Goal: Find specific page/section: Find specific page/section

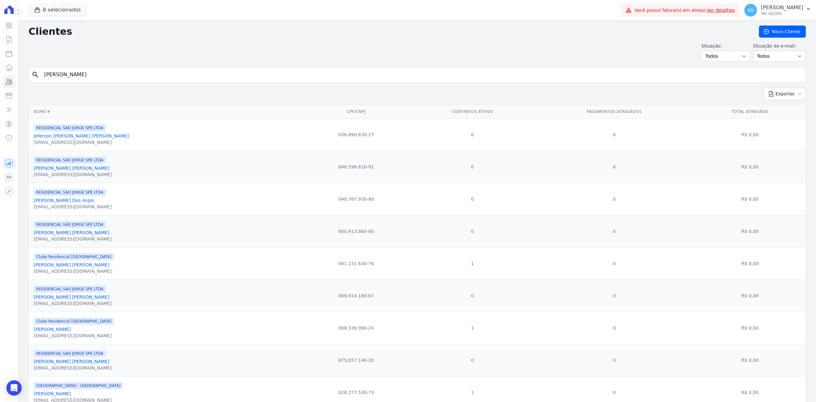
drag, startPoint x: 0, startPoint y: 0, endPoint x: 165, endPoint y: 74, distance: 180.5
click at [165, 74] on input "[PERSON_NAME]" at bounding box center [422, 74] width 763 height 13
type input "j"
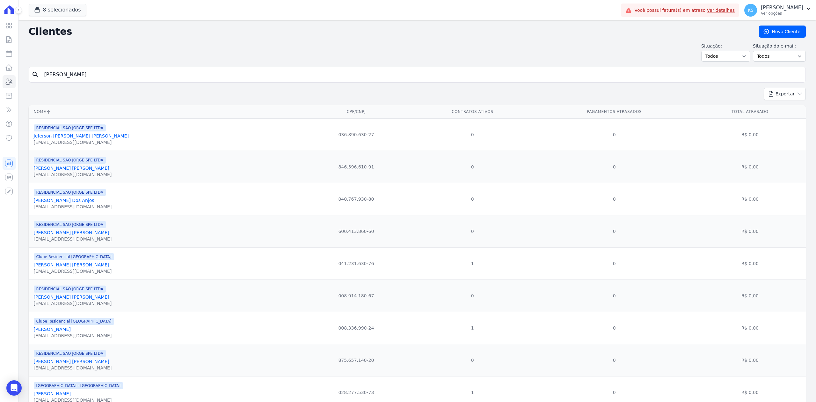
type input "[PERSON_NAME]"
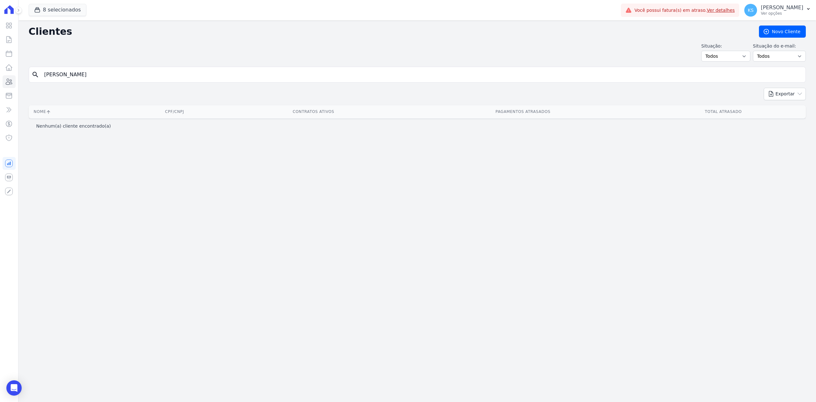
click at [111, 73] on input "[PERSON_NAME]" at bounding box center [422, 74] width 763 height 13
type input "[PERSON_NAME]"
click at [89, 71] on input "[PERSON_NAME]" at bounding box center [422, 74] width 763 height 13
type input "j"
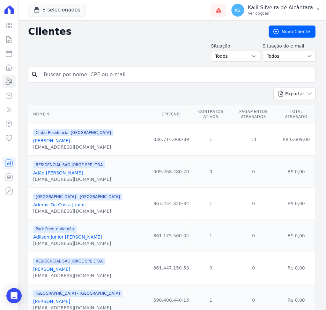
click at [123, 72] on input "search" at bounding box center [176, 74] width 273 height 13
type input "j"
type input "[PERSON_NAME]"
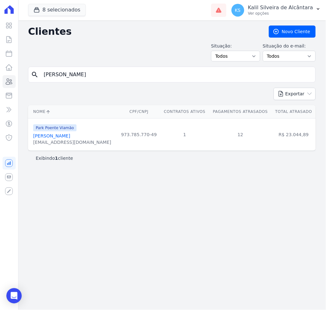
click at [70, 133] on link "[PERSON_NAME]" at bounding box center [51, 135] width 37 height 5
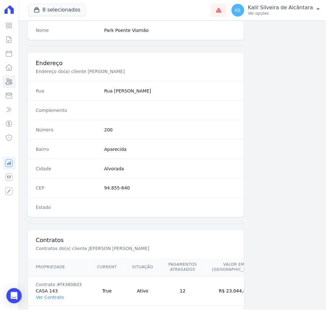
scroll to position [292, 0]
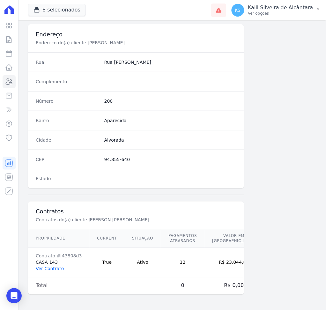
click at [51, 270] on link "Ver Contrato" at bounding box center [50, 268] width 28 height 5
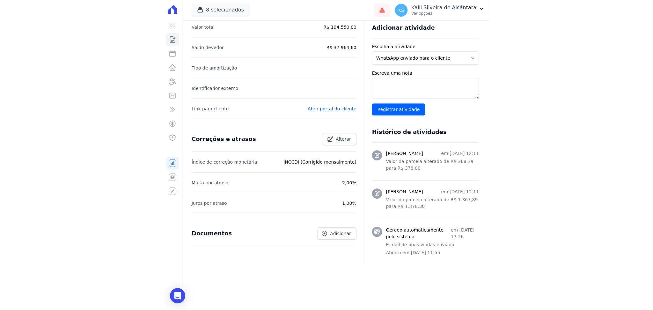
scroll to position [133, 0]
